Goal: Information Seeking & Learning: Learn about a topic

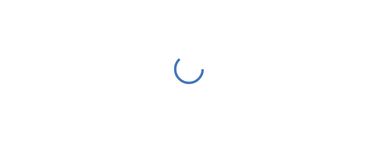
click at [174, 67] on icon at bounding box center [189, 69] width 30 height 30
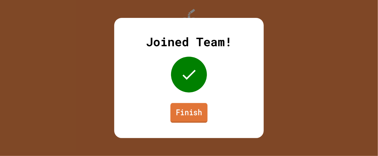
click at [200, 118] on link "Finish" at bounding box center [189, 113] width 37 height 20
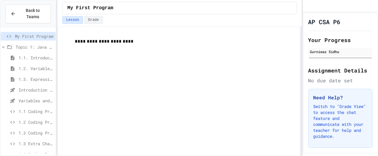
click at [34, 48] on span "Topic 1: Java Fundamentals" at bounding box center [35, 47] width 38 height 6
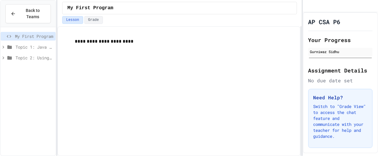
click at [34, 48] on span "Topic 1: Java Fundamentals" at bounding box center [35, 47] width 38 height 6
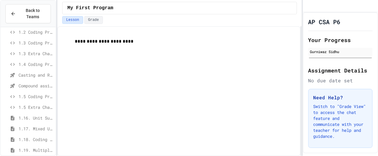
scroll to position [107, 0]
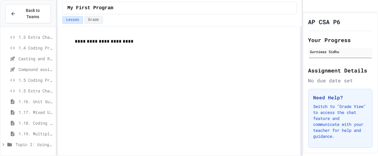
click at [28, 145] on span "Topic 2: Using Classes" at bounding box center [35, 145] width 38 height 6
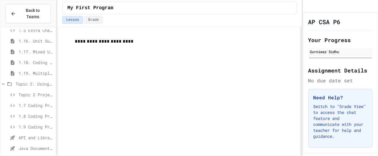
scroll to position [171, 0]
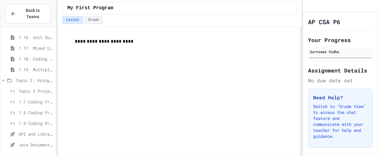
click at [28, 145] on span "Java Documentation with Comments - Topic 1.8" at bounding box center [36, 145] width 35 height 6
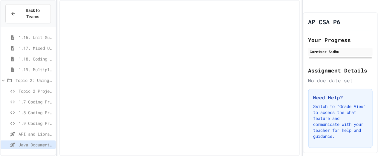
scroll to position [167, 0]
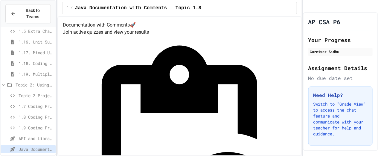
click at [43, 141] on span "API and Libraries - Topic 1.7" at bounding box center [36, 139] width 35 height 6
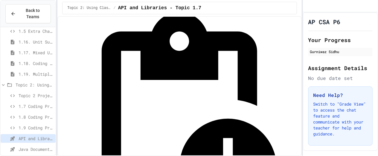
scroll to position [32, 0]
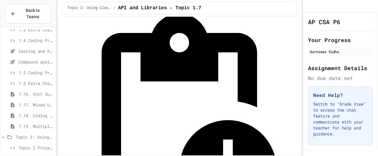
scroll to position [113, 0]
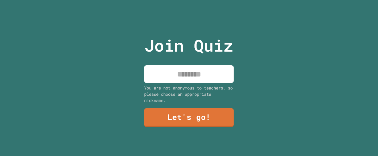
click at [198, 75] on input at bounding box center [189, 75] width 90 height 18
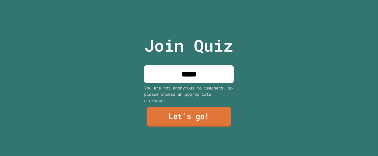
type input "*****"
click at [209, 121] on link "Let's go!" at bounding box center [189, 117] width 84 height 20
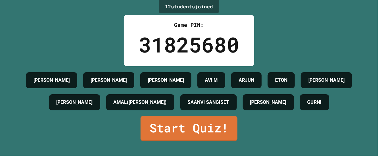
scroll to position [17, 0]
click at [201, 140] on link "Start Quiz!" at bounding box center [189, 128] width 96 height 26
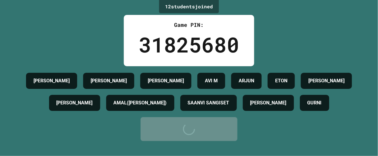
scroll to position [0, 0]
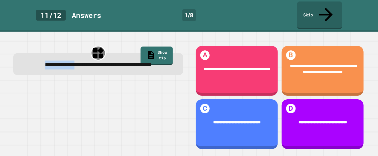
drag, startPoint x: 30, startPoint y: 51, endPoint x: 78, endPoint y: 47, distance: 48.4
click at [78, 61] on div "**********" at bounding box center [98, 65] width 155 height 9
copy span "**********"
click at [141, 110] on div at bounding box center [98, 117] width 170 height 68
click at [306, 6] on link "Skip" at bounding box center [320, 14] width 44 height 29
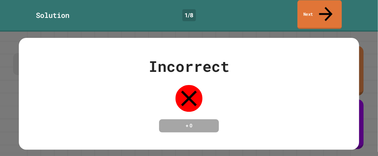
click at [302, 5] on link "Next" at bounding box center [320, 14] width 44 height 29
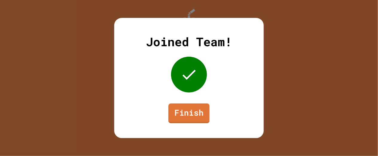
click at [197, 121] on link "Finish" at bounding box center [188, 114] width 41 height 20
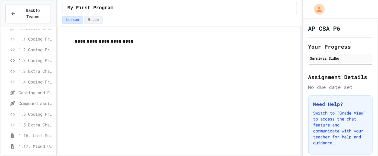
scroll to position [171, 0]
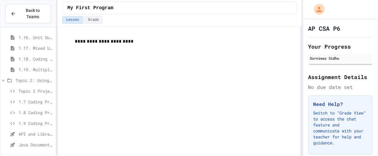
click at [34, 133] on span "API and Libraries - Topic 1.7" at bounding box center [36, 134] width 35 height 6
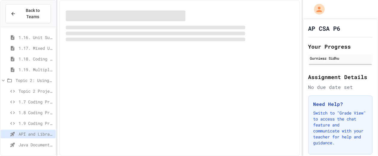
scroll to position [167, 0]
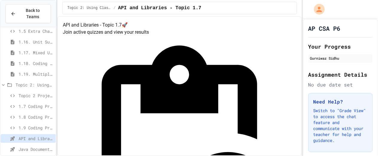
click at [32, 151] on span "Java Documentation with Comments - Topic 1.8" at bounding box center [36, 150] width 35 height 6
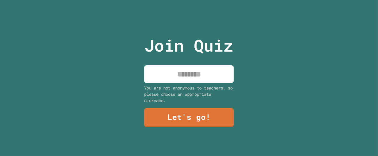
click at [201, 70] on input at bounding box center [189, 75] width 90 height 18
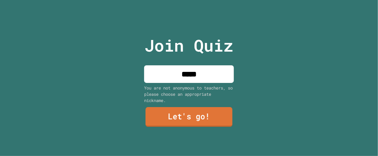
type input "*****"
click at [215, 122] on link "Let's go!" at bounding box center [189, 117] width 87 height 20
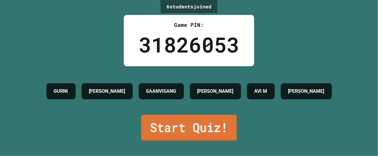
click at [215, 122] on link "Start Quiz!" at bounding box center [189, 128] width 96 height 26
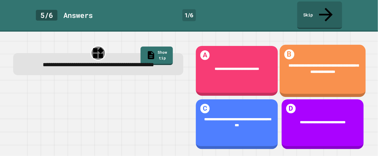
click at [317, 64] on span "**********" at bounding box center [324, 69] width 70 height 10
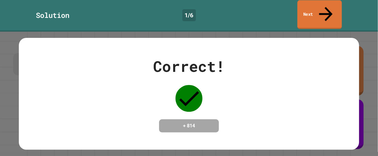
click at [307, 6] on link "Next" at bounding box center [320, 14] width 45 height 29
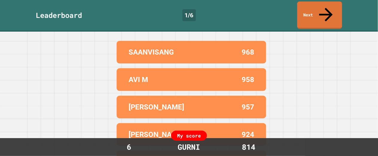
scroll to position [97, 0]
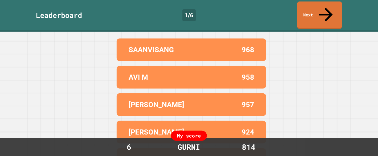
click at [301, 16] on div "Leaderboard 1 / 6 Next" at bounding box center [189, 16] width 378 height 32
click at [301, 6] on link "Next" at bounding box center [319, 14] width 45 height 29
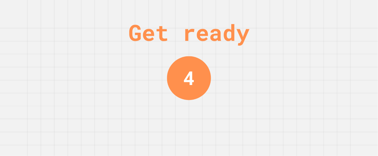
scroll to position [0, 0]
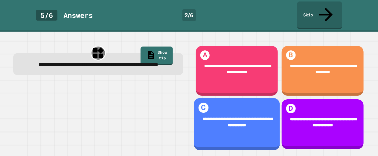
click at [230, 135] on div "**********" at bounding box center [237, 124] width 86 height 52
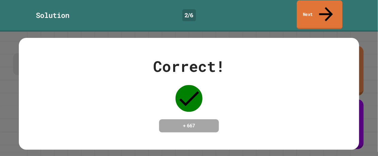
click at [340, 10] on link "Next" at bounding box center [320, 14] width 46 height 29
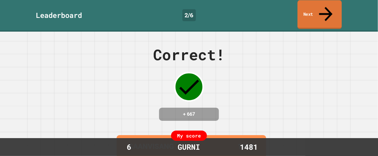
click at [314, 13] on link "Next" at bounding box center [320, 14] width 44 height 29
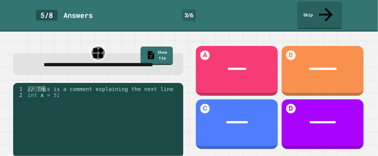
drag, startPoint x: 28, startPoint y: 84, endPoint x: 47, endPoint y: 84, distance: 19.4
click at [47, 86] on div "// This is a comment explaining the next line int x = 5 ;" at bounding box center [103, 125] width 154 height 78
click at [53, 87] on div "// This is a comment explaining the next line int x = 5 ;" at bounding box center [103, 125] width 154 height 78
click at [60, 94] on div "// This is a comment explaining the next line int x = 5 ;" at bounding box center [103, 125] width 154 height 78
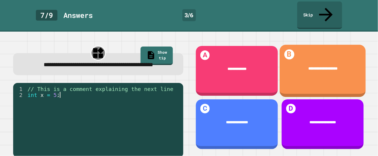
click at [353, 59] on div "**********" at bounding box center [323, 69] width 86 height 21
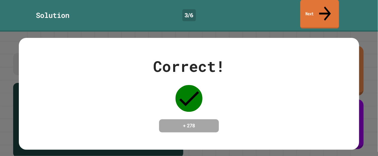
click at [309, 5] on link "Next" at bounding box center [319, 14] width 39 height 29
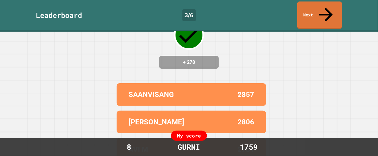
scroll to position [53, 0]
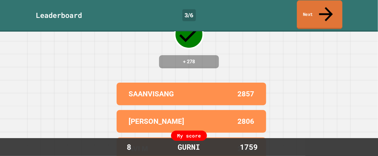
click at [331, 7] on link "Next" at bounding box center [319, 14] width 45 height 29
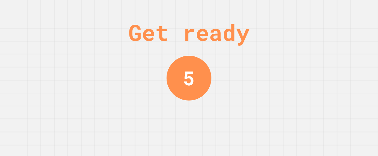
scroll to position [0, 0]
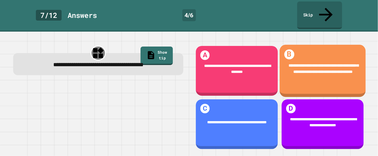
click at [328, 56] on div "**********" at bounding box center [323, 70] width 86 height 28
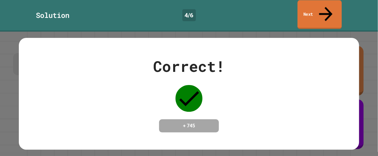
click at [314, 8] on link "Next" at bounding box center [320, 14] width 44 height 29
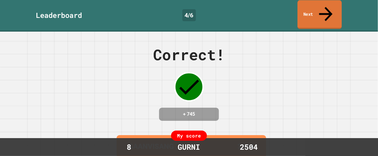
click at [314, 10] on link "Next" at bounding box center [320, 14] width 44 height 29
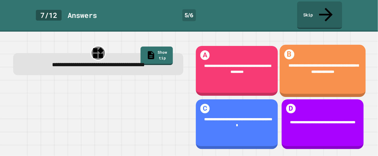
click at [306, 63] on div "**********" at bounding box center [322, 69] width 71 height 13
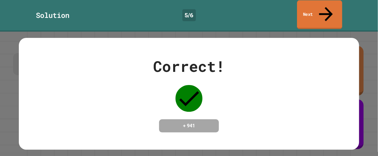
click at [302, 7] on link "Next" at bounding box center [319, 14] width 45 height 29
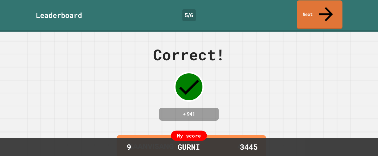
click at [325, 9] on icon at bounding box center [326, 14] width 21 height 21
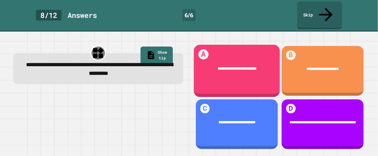
click at [256, 67] on div "**********" at bounding box center [237, 69] width 86 height 21
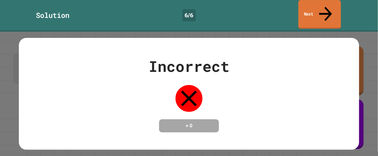
click at [309, 9] on link "Next" at bounding box center [320, 14] width 42 height 29
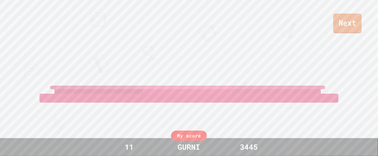
click at [339, 25] on link "Next" at bounding box center [347, 23] width 28 height 20
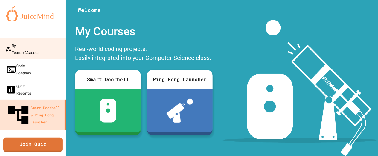
click at [39, 46] on div "My Teams/Classes" at bounding box center [22, 49] width 34 height 15
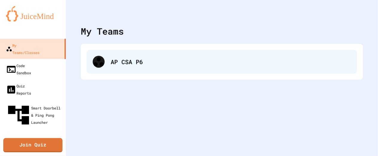
click at [104, 67] on div "AP CSA P6" at bounding box center [222, 62] width 270 height 24
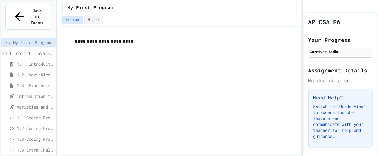
scroll to position [171, 0]
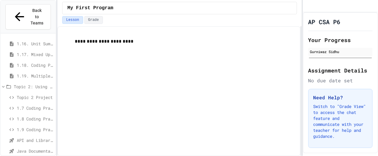
click at [42, 148] on span "Java Documentation with Comments - Topic 1.8" at bounding box center [35, 151] width 36 height 6
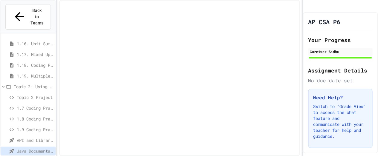
scroll to position [167, 0]
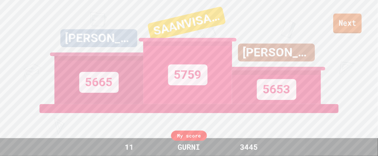
click at [337, 30] on link "Next" at bounding box center [347, 23] width 28 height 20
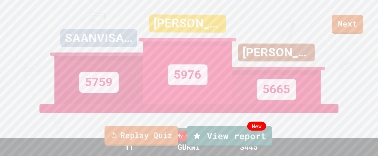
click at [149, 137] on link "Replay Quiz" at bounding box center [142, 136] width 74 height 20
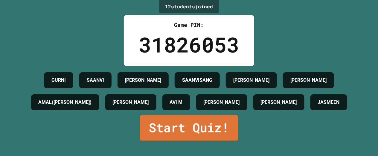
click at [215, 138] on link "Start Quiz!" at bounding box center [189, 128] width 98 height 26
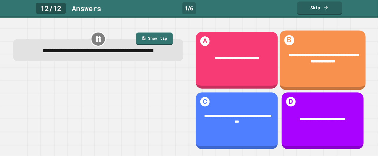
click at [298, 82] on div "**********" at bounding box center [323, 61] width 86 height 60
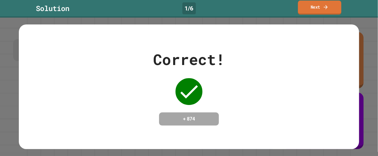
click at [301, 7] on link "Next" at bounding box center [319, 8] width 43 height 14
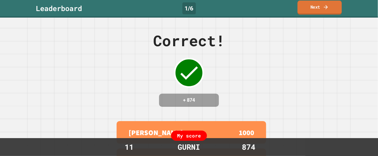
click at [302, 9] on link "Next" at bounding box center [320, 8] width 44 height 14
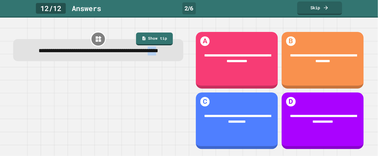
drag, startPoint x: 110, startPoint y: 60, endPoint x: 124, endPoint y: 60, distance: 13.5
click at [124, 54] on span "**********" at bounding box center [99, 51] width 120 height 6
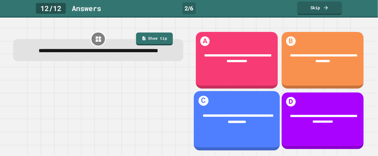
click at [265, 104] on div "**********" at bounding box center [237, 121] width 86 height 60
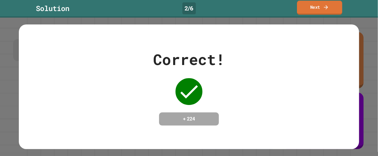
click at [333, 4] on link "Next" at bounding box center [319, 8] width 45 height 14
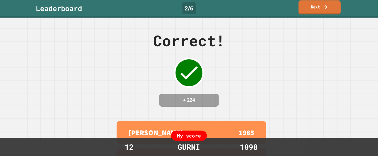
click at [332, 8] on link "Next" at bounding box center [320, 7] width 42 height 14
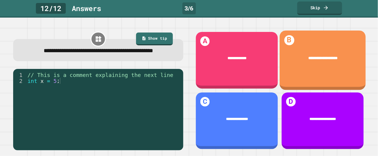
click at [309, 83] on div "**********" at bounding box center [323, 61] width 86 height 60
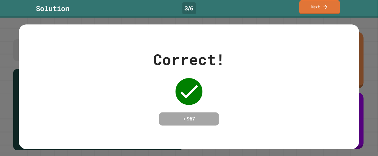
click at [307, 13] on link "Next" at bounding box center [319, 7] width 41 height 14
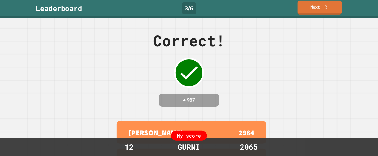
click at [305, 12] on link "Next" at bounding box center [320, 8] width 44 height 14
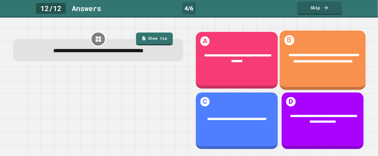
click at [328, 75] on div "**********" at bounding box center [323, 61] width 86 height 60
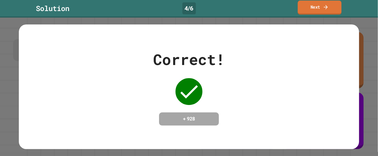
click at [305, 5] on link "Next" at bounding box center [320, 8] width 44 height 14
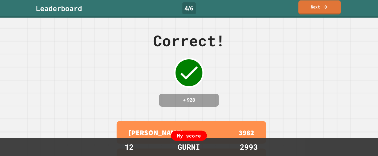
click at [315, 10] on link "Next" at bounding box center [320, 7] width 42 height 14
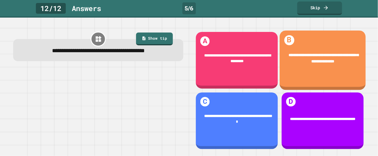
click at [343, 55] on span "**********" at bounding box center [324, 58] width 70 height 10
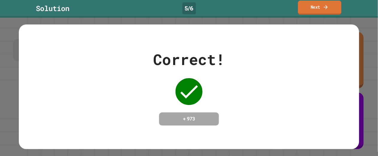
click at [312, 2] on link "Next" at bounding box center [319, 8] width 43 height 14
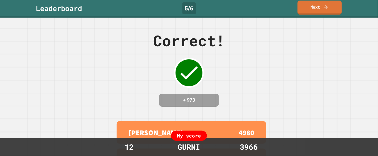
click at [314, 7] on link "Next" at bounding box center [320, 8] width 44 height 14
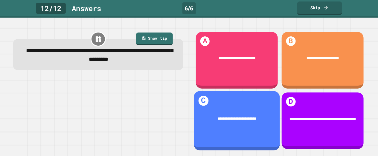
click at [243, 131] on div "**********" at bounding box center [237, 121] width 86 height 60
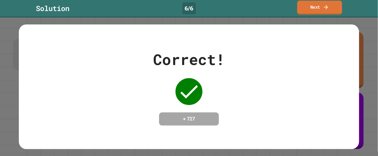
click at [327, 3] on link "Next" at bounding box center [319, 8] width 45 height 14
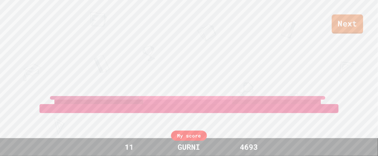
click at [346, 26] on link "Next" at bounding box center [347, 23] width 31 height 19
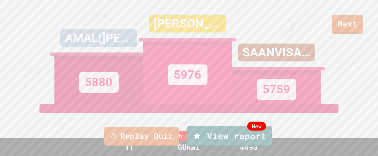
scroll to position [14, 0]
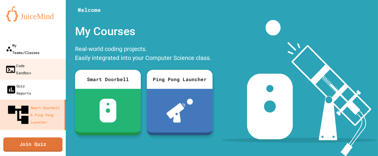
click at [26, 48] on div "My Teams/Classes" at bounding box center [23, 49] width 34 height 14
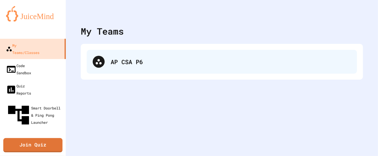
click at [125, 71] on div "AP CSA P6" at bounding box center [222, 62] width 270 height 24
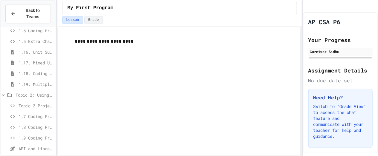
scroll to position [171, 0]
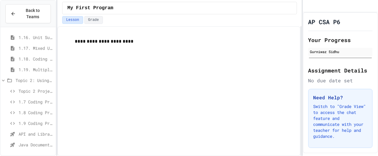
click at [32, 135] on span "API and Libraries - Topic 1.7" at bounding box center [36, 134] width 35 height 6
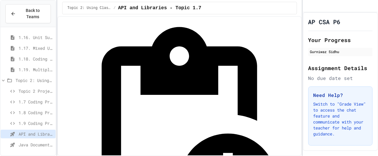
scroll to position [16, 0]
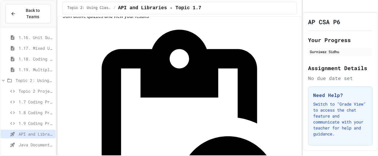
click at [30, 146] on span "Java Documentation with Comments - Topic 1.8" at bounding box center [36, 145] width 35 height 6
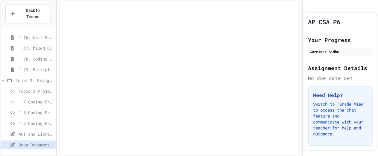
scroll to position [167, 0]
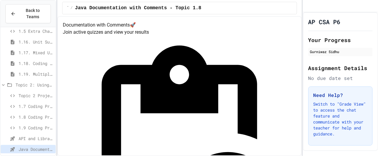
click at [28, 138] on span "API and Libraries - Topic 1.7" at bounding box center [36, 139] width 35 height 6
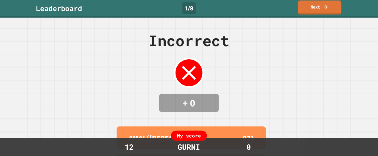
click at [322, 7] on link "Next" at bounding box center [319, 8] width 43 height 14
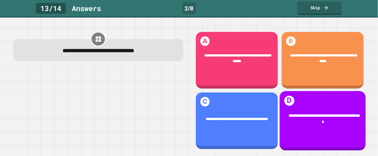
click at [318, 124] on span "**********" at bounding box center [324, 119] width 71 height 10
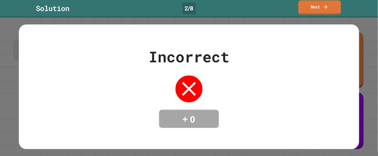
click at [319, 11] on link "Next" at bounding box center [320, 7] width 42 height 14
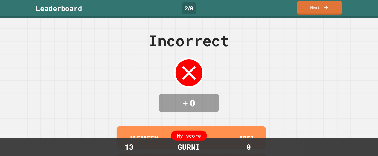
click at [305, 9] on link "Next" at bounding box center [319, 8] width 45 height 14
